Goal: Communication & Community: Share content

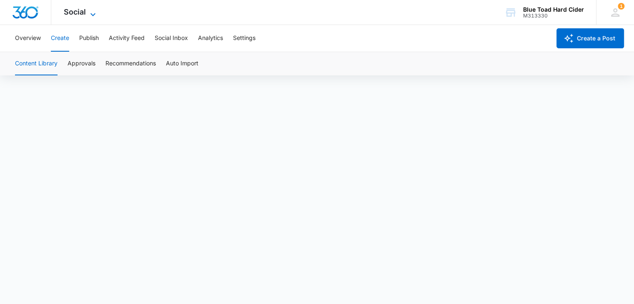
click at [88, 12] on icon at bounding box center [93, 15] width 10 height 10
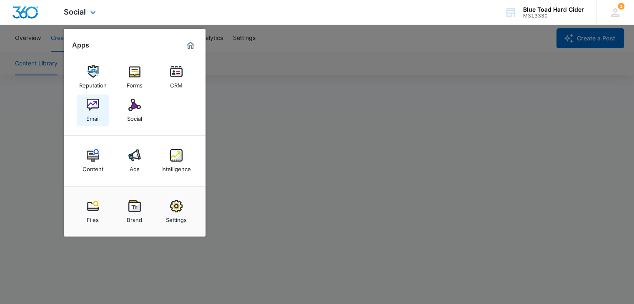
click at [102, 107] on link "Email" at bounding box center [93, 111] width 32 height 32
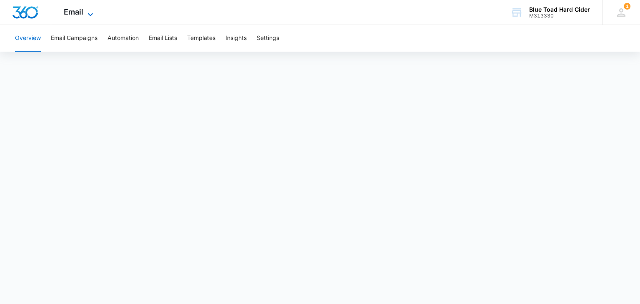
click at [85, 14] on icon at bounding box center [90, 15] width 10 height 10
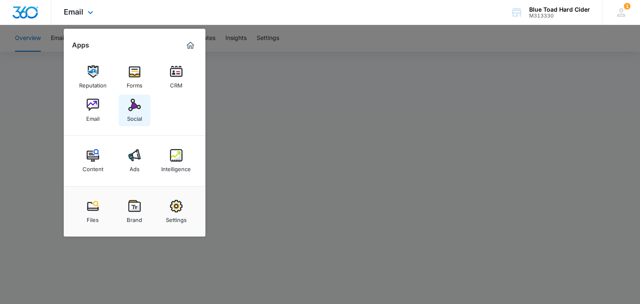
click at [133, 111] on div "Social" at bounding box center [134, 116] width 15 height 11
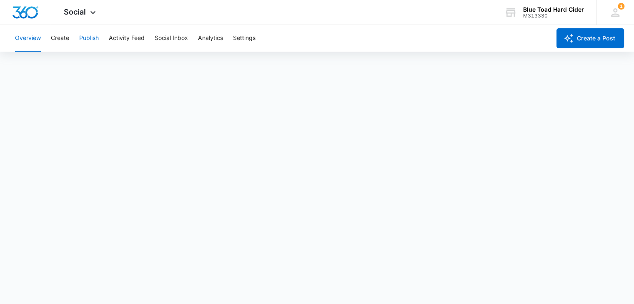
click at [98, 37] on button "Publish" at bounding box center [89, 38] width 20 height 27
